Goal: Transaction & Acquisition: Subscribe to service/newsletter

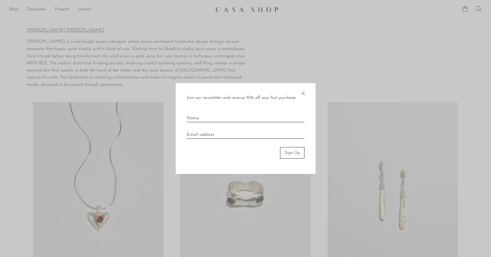
click at [212, 116] on input "text" at bounding box center [246, 116] width 118 height 12
type input "Anna"
click at [219, 136] on input "email" at bounding box center [246, 133] width 118 height 12
type input "annarlenzen@gmail.com"
click at [294, 154] on button "Sign Up" at bounding box center [292, 152] width 24 height 11
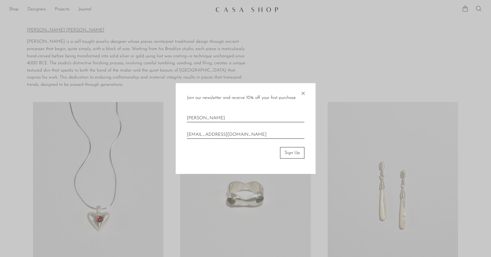
click at [294, 154] on button "Sign Up" at bounding box center [292, 152] width 24 height 11
click at [290, 153] on button "Sign Up" at bounding box center [292, 152] width 24 height 11
click at [280, 147] on button "Sign Up" at bounding box center [292, 152] width 24 height 11
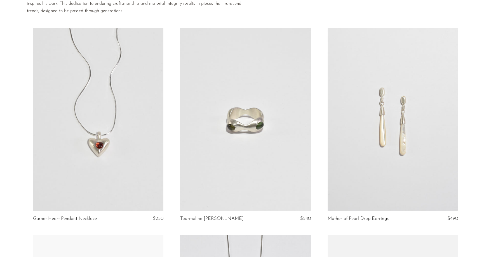
scroll to position [76, 0]
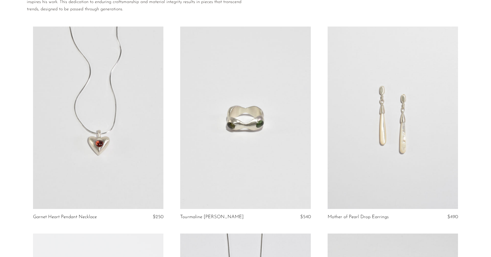
click at [139, 177] on link at bounding box center [98, 118] width 130 height 183
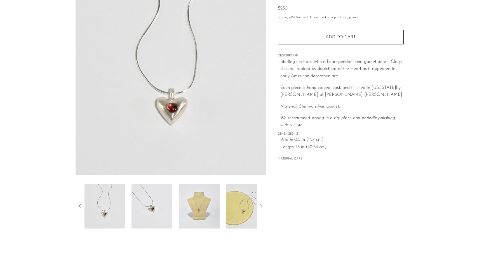
scroll to position [58, 0]
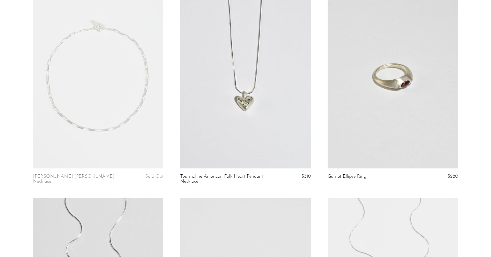
scroll to position [320, 0]
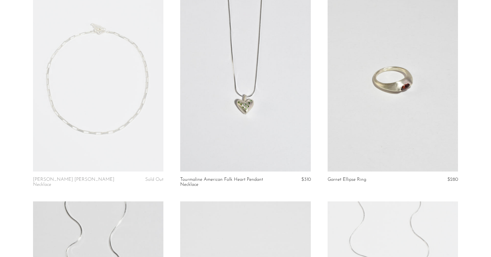
click at [258, 94] on link at bounding box center [245, 80] width 130 height 183
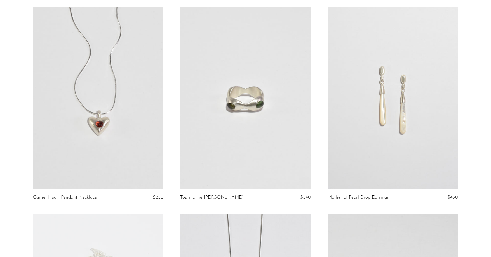
scroll to position [94, 0]
click at [80, 114] on link at bounding box center [98, 99] width 130 height 183
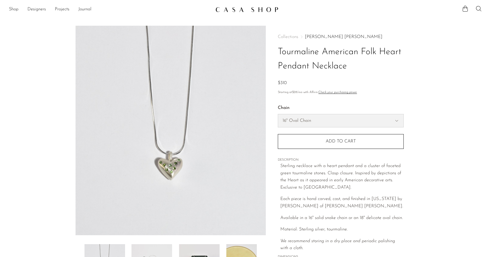
click at [291, 121] on select "16" Oval Chain 16" Snake Chain" at bounding box center [340, 120] width 125 height 13
click at [278, 114] on select "16" Oval Chain 16" Snake Chain" at bounding box center [340, 120] width 125 height 13
select select "16" Snake Chain"
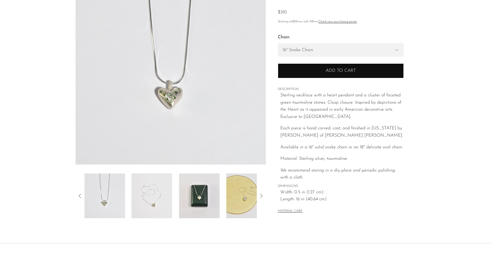
scroll to position [71, 0]
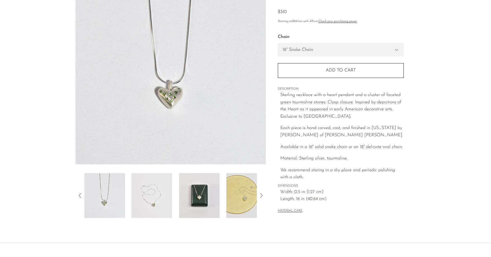
click at [152, 202] on img at bounding box center [152, 196] width 41 height 45
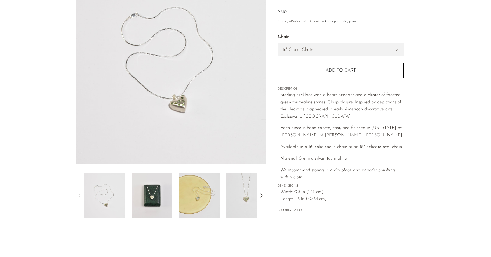
click at [152, 202] on img at bounding box center [152, 196] width 41 height 45
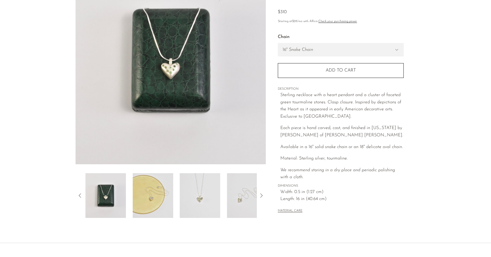
click at [152, 202] on img at bounding box center [153, 196] width 41 height 45
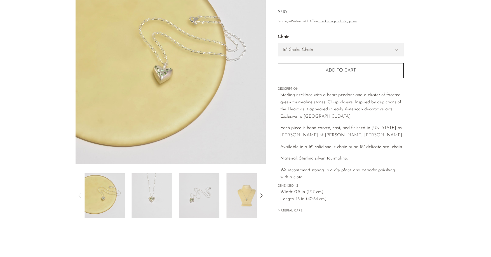
click at [152, 202] on img at bounding box center [152, 196] width 41 height 45
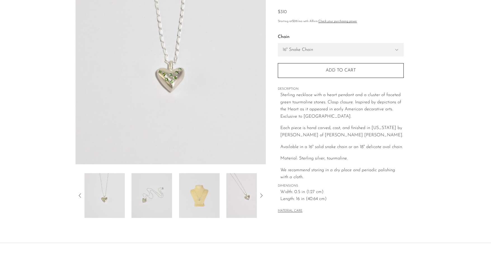
click at [152, 202] on img at bounding box center [152, 196] width 41 height 45
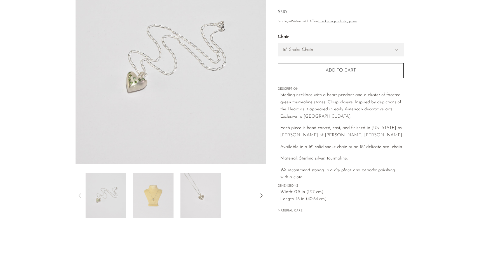
click at [152, 202] on img at bounding box center [153, 196] width 41 height 45
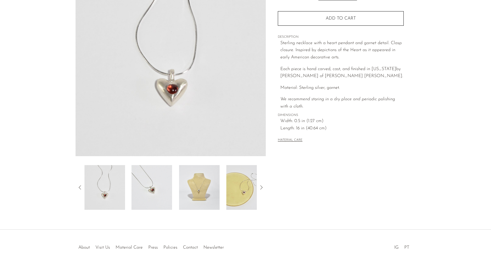
scroll to position [77, 0]
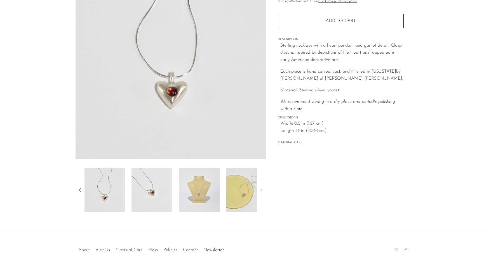
click at [161, 199] on img at bounding box center [152, 190] width 41 height 45
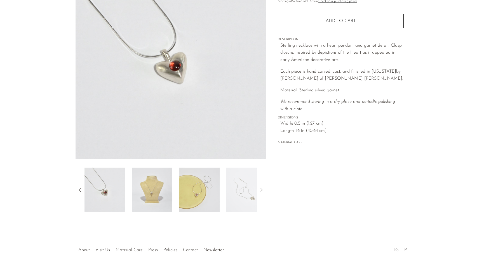
click at [166, 198] on img at bounding box center [152, 190] width 41 height 45
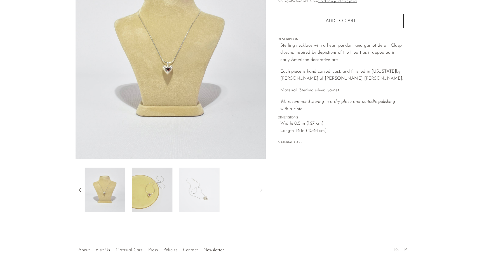
click at [165, 198] on img at bounding box center [152, 190] width 41 height 45
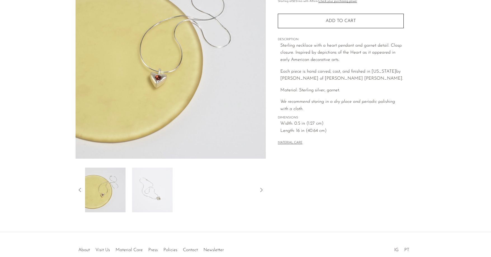
click at [165, 198] on img at bounding box center [152, 190] width 41 height 45
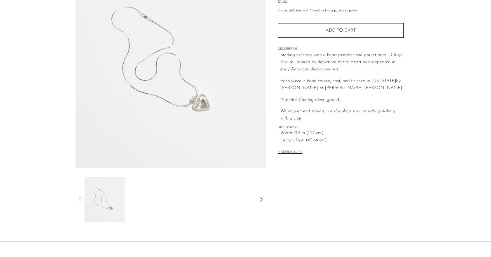
scroll to position [107, 0]
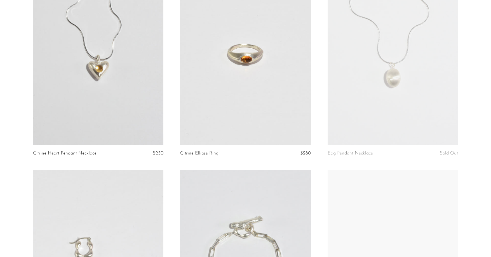
scroll to position [564, 0]
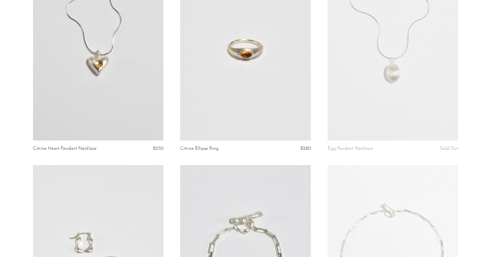
click at [323, 59] on article "Egg Pendant Necklace Sold Out" at bounding box center [392, 61] width 147 height 207
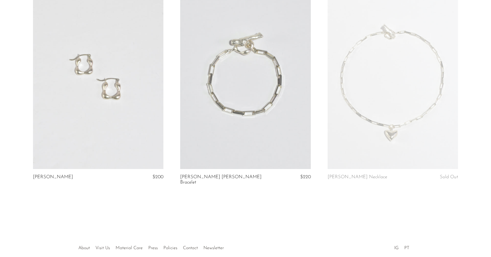
scroll to position [716, 0]
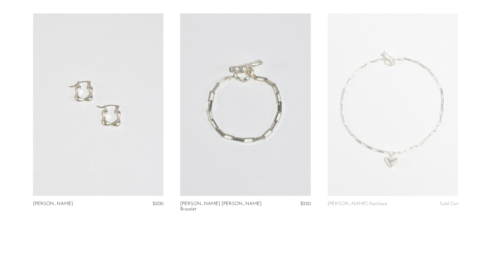
click at [70, 146] on link at bounding box center [98, 104] width 130 height 183
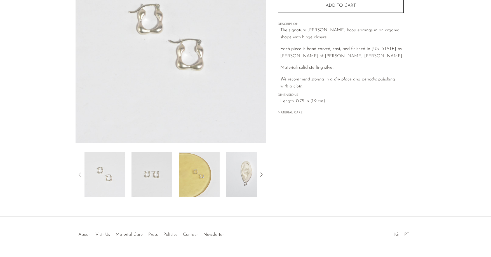
scroll to position [107, 0]
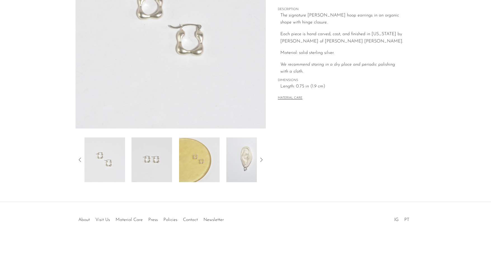
click at [190, 155] on img at bounding box center [199, 160] width 41 height 45
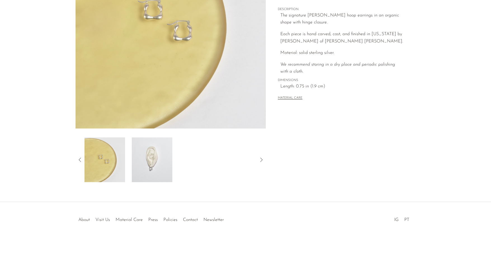
click at [156, 157] on img at bounding box center [152, 160] width 41 height 45
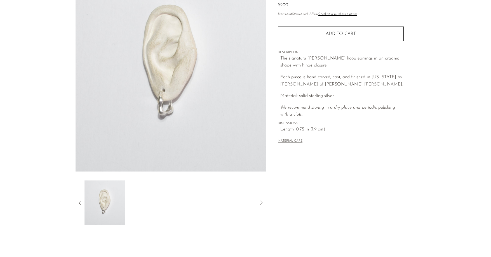
scroll to position [62, 0]
click at [75, 203] on article "Owen Earrings $200" at bounding box center [246, 95] width 358 height 264
click at [77, 204] on icon at bounding box center [80, 204] width 7 height 7
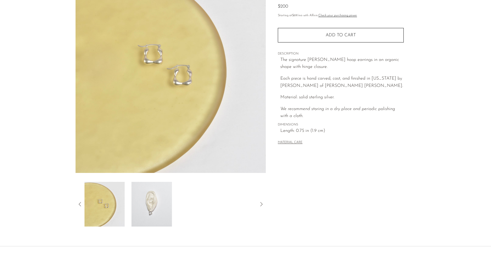
click at [77, 204] on icon at bounding box center [80, 204] width 7 height 7
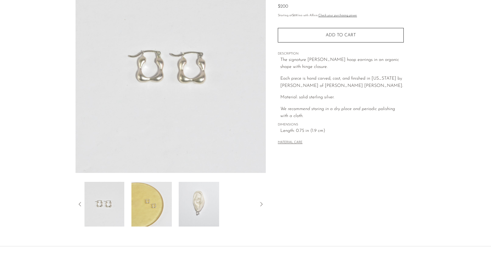
click at [77, 204] on icon at bounding box center [80, 204] width 7 height 7
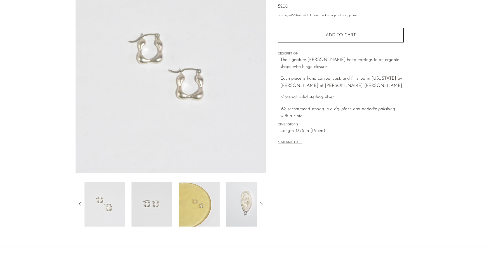
click at [77, 204] on icon at bounding box center [80, 204] width 7 height 7
click at [100, 208] on img at bounding box center [105, 204] width 41 height 45
click at [154, 205] on img at bounding box center [152, 204] width 41 height 45
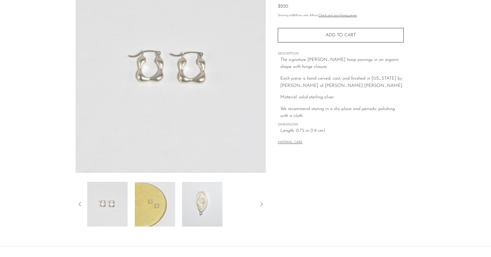
scroll to position [0, 0]
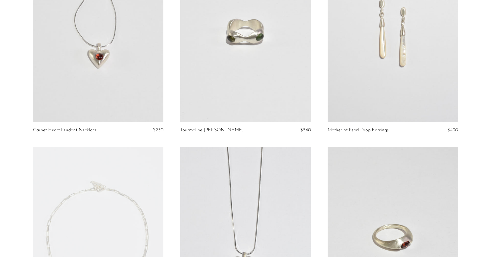
scroll to position [78, 0]
